Goal: Transaction & Acquisition: Purchase product/service

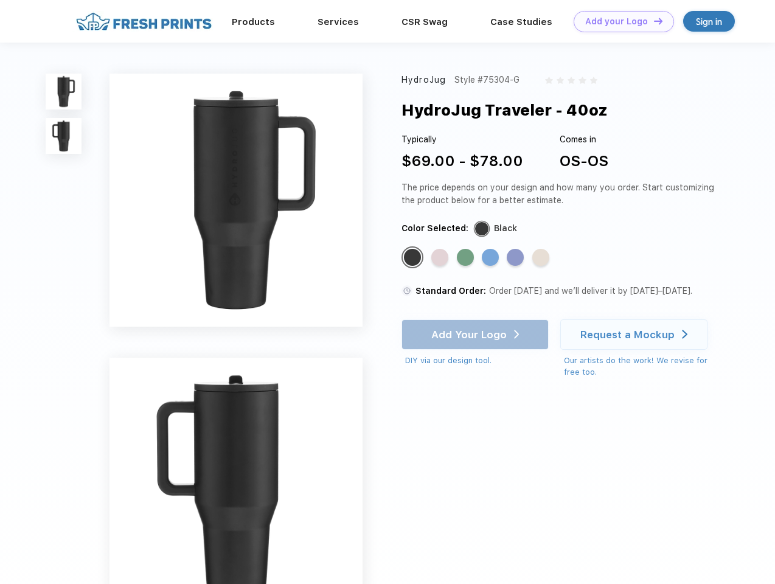
click at [620, 21] on link "Add your Logo Design Tool" at bounding box center [624, 21] width 100 height 21
click at [0, 0] on div "Design Tool" at bounding box center [0, 0] width 0 height 0
click at [653, 21] on link "Add your Logo Design Tool" at bounding box center [624, 21] width 100 height 21
click at [64, 91] on img at bounding box center [64, 92] width 36 height 36
click at [64, 136] on img at bounding box center [64, 136] width 36 height 36
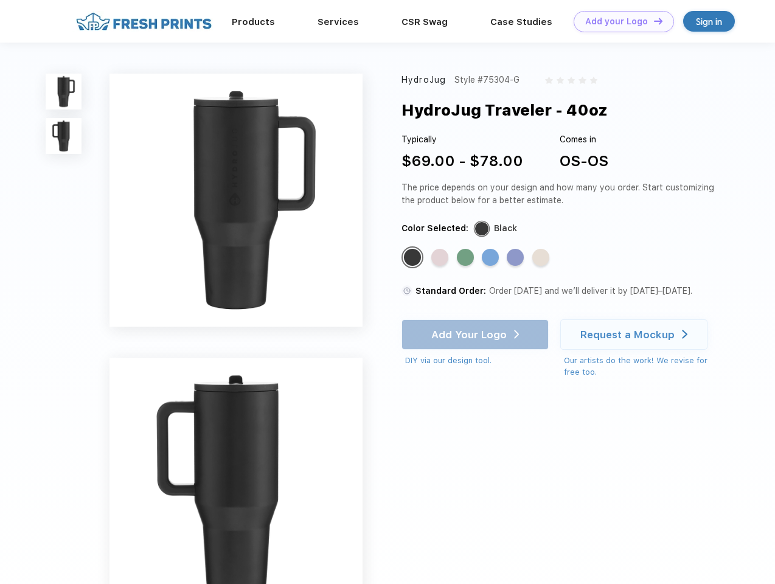
click at [414, 258] on div "Standard Color" at bounding box center [412, 257] width 17 height 17
click at [441, 258] on div "Standard Color" at bounding box center [440, 257] width 17 height 17
click at [467, 258] on div "Standard Color" at bounding box center [465, 257] width 17 height 17
click at [492, 258] on div "Standard Color" at bounding box center [490, 257] width 17 height 17
click at [517, 258] on div "Standard Color" at bounding box center [515, 257] width 17 height 17
